Goal: Check status: Check status

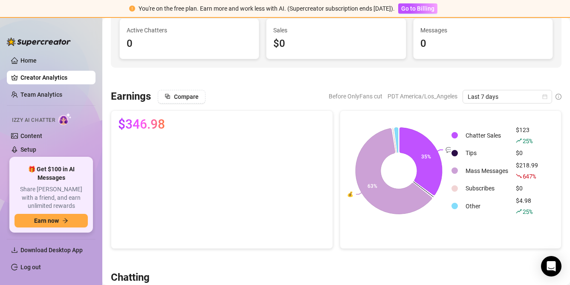
scroll to position [90, 0]
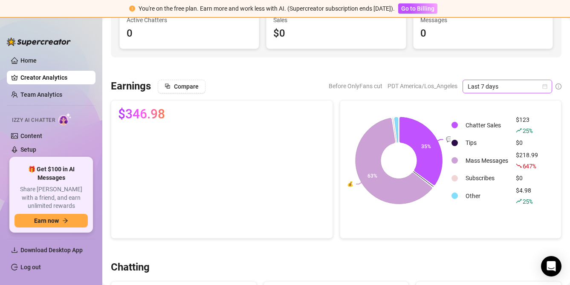
click at [484, 89] on span "Last 7 days" at bounding box center [507, 86] width 79 height 13
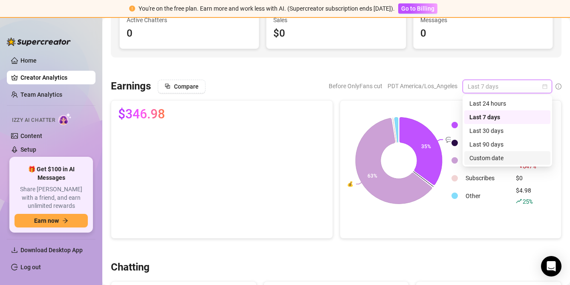
click at [486, 157] on div "Custom date" at bounding box center [508, 158] width 76 height 9
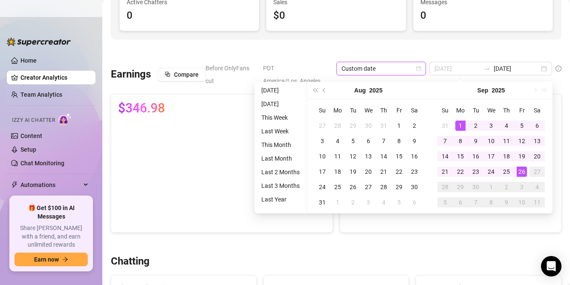
type input "[DATE]"
click at [459, 125] on div "1" at bounding box center [461, 126] width 10 height 10
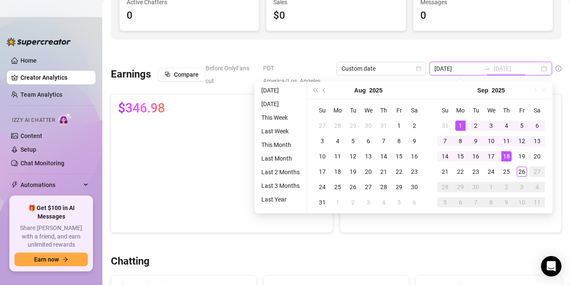
type input "[DATE]"
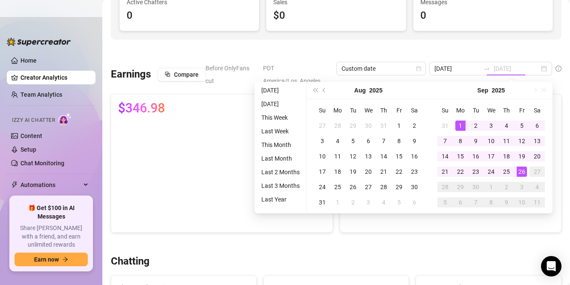
click at [520, 169] on div "26" at bounding box center [522, 172] width 10 height 10
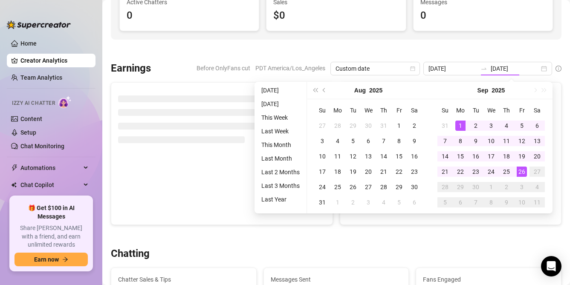
type input "[DATE]"
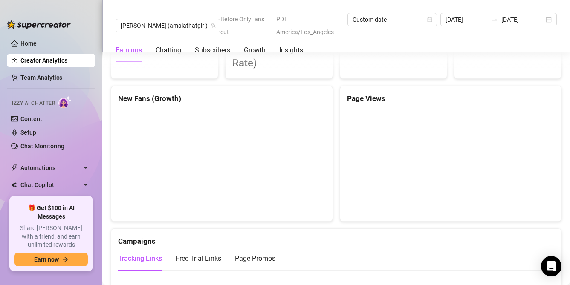
scroll to position [768, 0]
